Goal: Task Accomplishment & Management: Complete application form

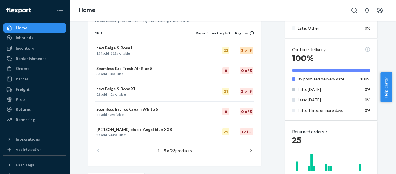
scroll to position [377, 0]
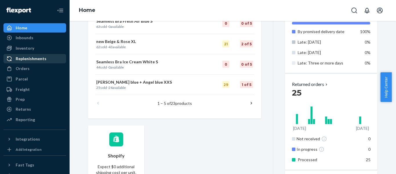
click at [38, 60] on div "Replenishments" at bounding box center [31, 59] width 31 height 6
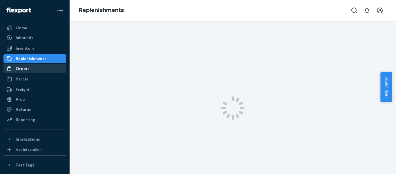
click at [35, 68] on div "Orders" at bounding box center [34, 68] width 61 height 8
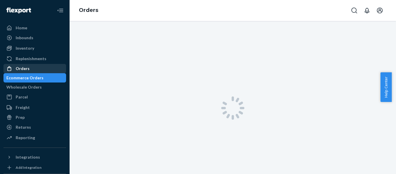
click at [40, 69] on div "Orders" at bounding box center [34, 68] width 61 height 8
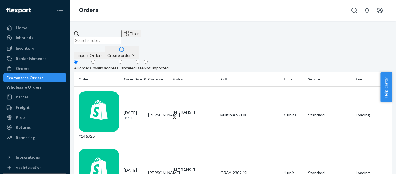
click at [121, 39] on input "text" at bounding box center [98, 41] width 48 height 8
paste input "#141590"
type input "#141590"
click at [110, 91] on div "#141590" at bounding box center [99, 115] width 41 height 48
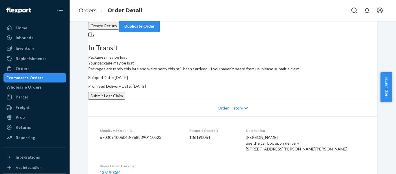
scroll to position [29, 0]
click at [125, 100] on button "Submit Lost Claim" at bounding box center [106, 96] width 37 height 8
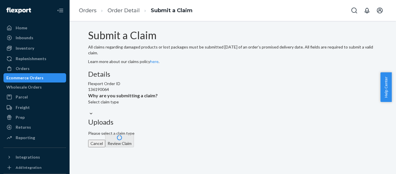
click at [158, 110] on div "Select claim type" at bounding box center [123, 105] width 70 height 12
click at [89, 110] on input "Why are you submitting a claim? Select claim type" at bounding box center [88, 108] width 1 height 6
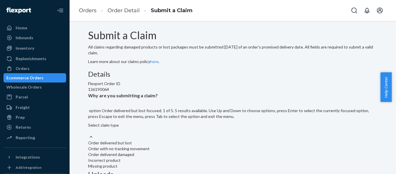
click at [94, 140] on div at bounding box center [91, 137] width 6 height 6
click at [89, 134] on input "Why are you submitting a claim? option Order delivered but lost focused, 1 of 5…" at bounding box center [88, 131] width 1 height 6
click at [238, 64] on div "Submit a Claim All claims regarding damaged products or lost packages must be s…" at bounding box center [232, 47] width 289 height 35
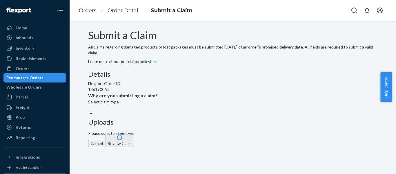
click at [94, 117] on div at bounding box center [91, 113] width 6 height 6
click at [89, 110] on input "Why are you submitting a claim? Select claim type" at bounding box center [88, 108] width 1 height 6
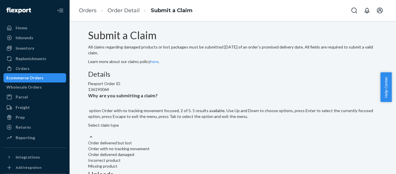
click at [311, 93] on div "Submit a Claim All claims regarding damaged products or lost packages must be s…" at bounding box center [232, 109] width 289 height 159
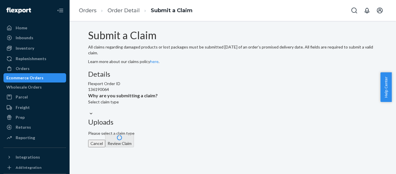
scroll to position [12, 0]
click at [234, 57] on div "Submit a Claim All claims regarding damaged products or lost packages must be s…" at bounding box center [232, 47] width 289 height 35
click at [232, 52] on p "All claims regarding damaged products or lost packages must be submitted [DATE]…" at bounding box center [232, 50] width 289 height 12
click at [158, 110] on div "Select claim type" at bounding box center [123, 105] width 70 height 12
click at [89, 110] on input "Why are you submitting a claim? Select claim type" at bounding box center [88, 108] width 1 height 6
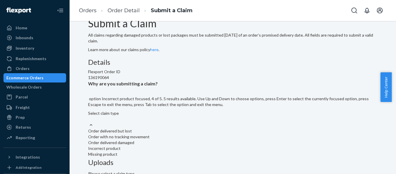
click at [121, 58] on div "Submit a Claim All claims regarding damaged products or lost packages must be s…" at bounding box center [232, 97] width 289 height 159
click at [193, 122] on div "Select claim type" at bounding box center [232, 116] width 289 height 12
click at [89, 122] on input "Why are you submitting a claim? option Order delivered but lost focused, 1 of 5…" at bounding box center [88, 119] width 1 height 6
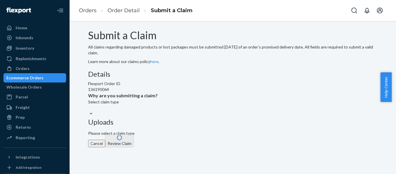
click at [133, 72] on div "Submit a Claim All claims regarding damaged products or lost packages must be s…" at bounding box center [232, 83] width 289 height 106
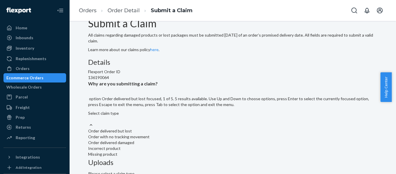
click at [174, 116] on div "Select claim type" at bounding box center [232, 113] width 289 height 6
click at [89, 122] on input "Why are you submitting a claim? option Order delivered but lost focused, 1 of 5…" at bounding box center [88, 119] width 1 height 6
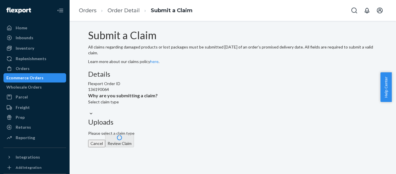
click at [116, 56] on div "Submit a Claim All claims regarding damaged products or lost packages must be s…" at bounding box center [232, 83] width 289 height 106
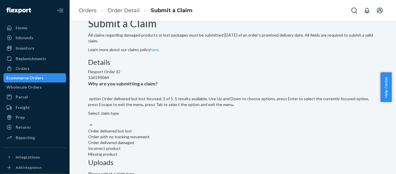
click at [173, 116] on div "Select claim type" at bounding box center [232, 113] width 289 height 6
click at [89, 122] on input "Why are you submitting a claim? option Order delivered but lost focused, 1 of 5…" at bounding box center [88, 119] width 1 height 6
click at [119, 94] on div "Submit a Claim All claims regarding damaged products or lost packages must be s…" at bounding box center [232, 97] width 289 height 159
click at [199, 128] on div "Order delivered but lost" at bounding box center [232, 131] width 289 height 6
click at [89, 116] on input "Why are you submitting a claim? option Order delivered but lost focused, 1 of 5…" at bounding box center [88, 119] width 1 height 6
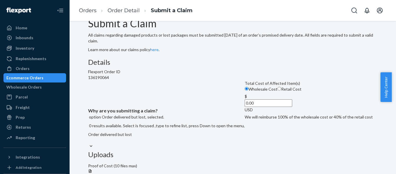
scroll to position [41, 0]
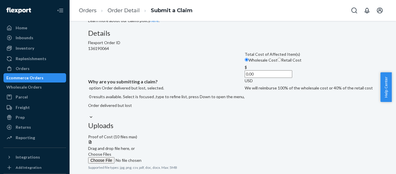
click at [216, 121] on div "Details Flexport Order ID 136190064 Why are you submitting a claim? option Orde…" at bounding box center [232, 75] width 289 height 92
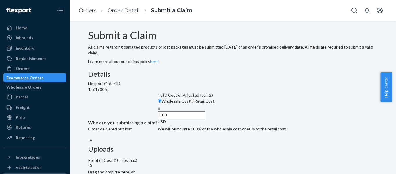
scroll to position [58, 0]
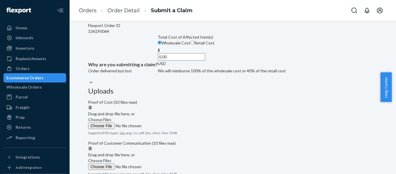
drag, startPoint x: 190, startPoint y: 120, endPoint x: 179, endPoint y: 120, distance: 10.4
click at [179, 61] on input "0.00" at bounding box center [182, 57] width 48 height 8
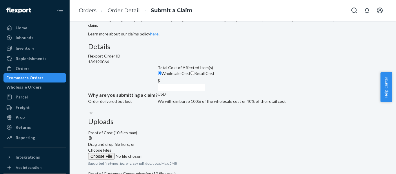
scroll to position [29, 0]
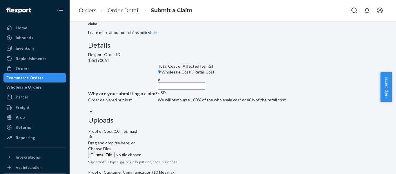
click at [190, 75] on label "Retail Cost" at bounding box center [202, 72] width 24 height 6
click at [190, 73] on input "Retail Cost" at bounding box center [192, 72] width 4 height 4
radio input "true"
radio input "false"
